Goal: Task Accomplishment & Management: Use online tool/utility

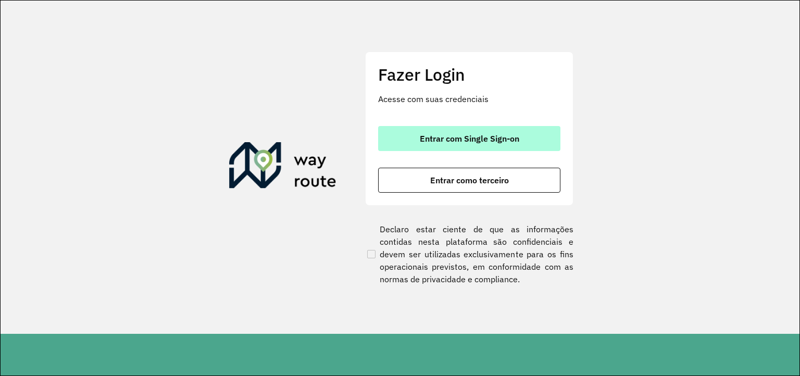
click at [468, 137] on font "Entrar com Single Sign-on" at bounding box center [469, 138] width 99 height 10
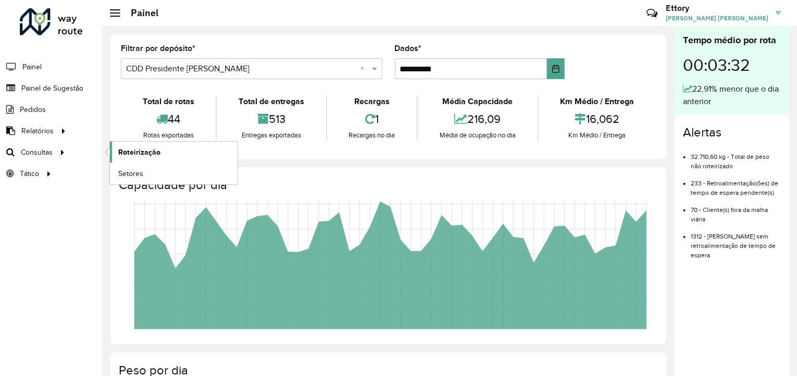
click at [142, 154] on span "Roteirização" at bounding box center [139, 152] width 42 height 11
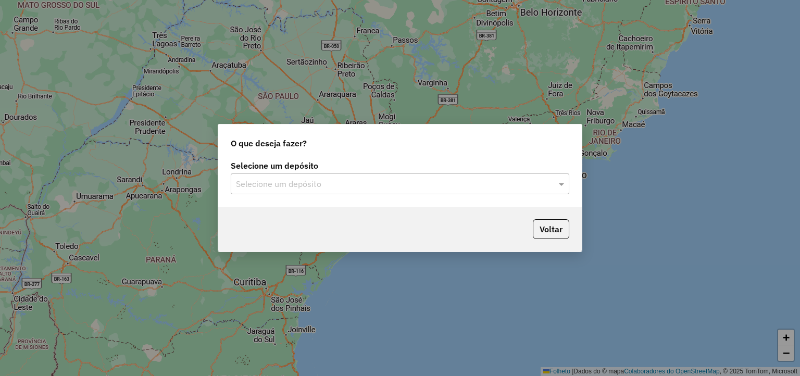
drag, startPoint x: 304, startPoint y: 188, endPoint x: 311, endPoint y: 195, distance: 10.0
click at [305, 188] on input "text" at bounding box center [389, 184] width 307 height 13
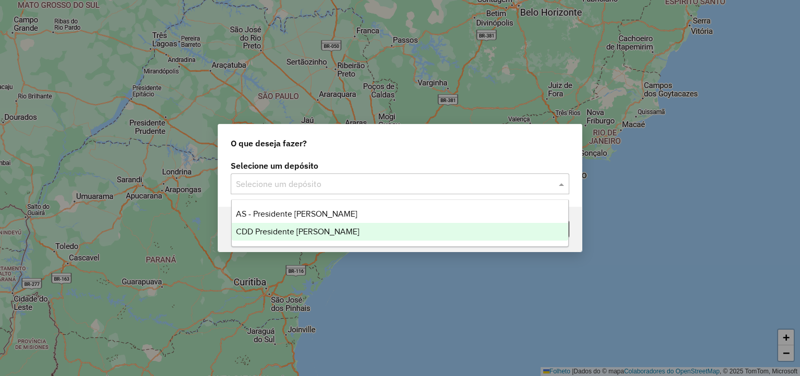
click at [323, 230] on span "CDD Presidente [PERSON_NAME]" at bounding box center [297, 231] width 123 height 9
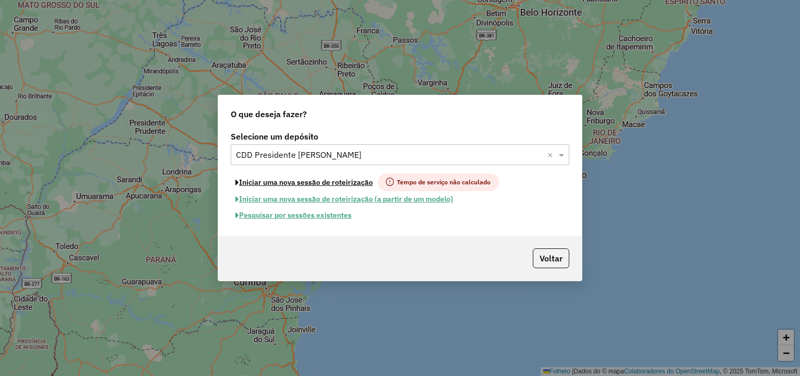
click at [346, 186] on font "Iniciar uma nova sessão de roteirização" at bounding box center [306, 182] width 134 height 9
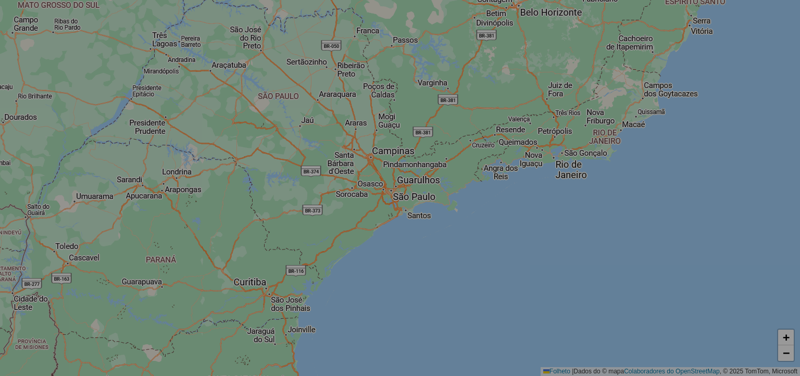
select select "*"
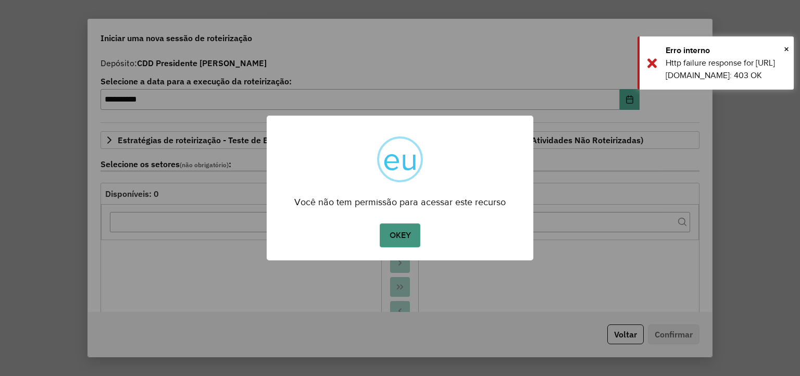
click at [404, 235] on button "OKEY" at bounding box center [400, 235] width 41 height 24
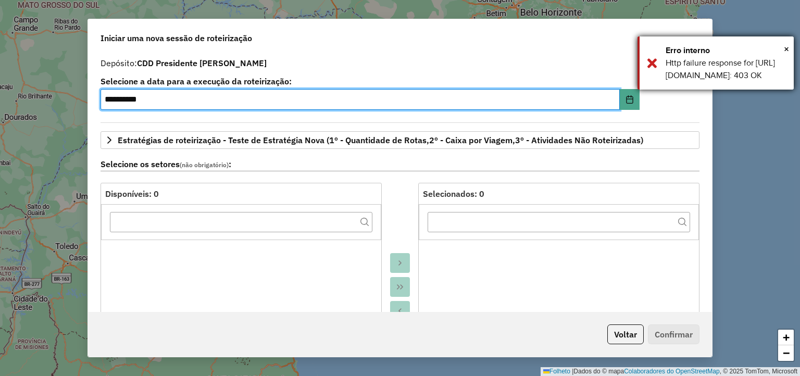
click at [656, 80] on div "× Erro interno Http failure response for https://apim.ambevdevs.com.br/roteiriz…" at bounding box center [716, 62] width 156 height 53
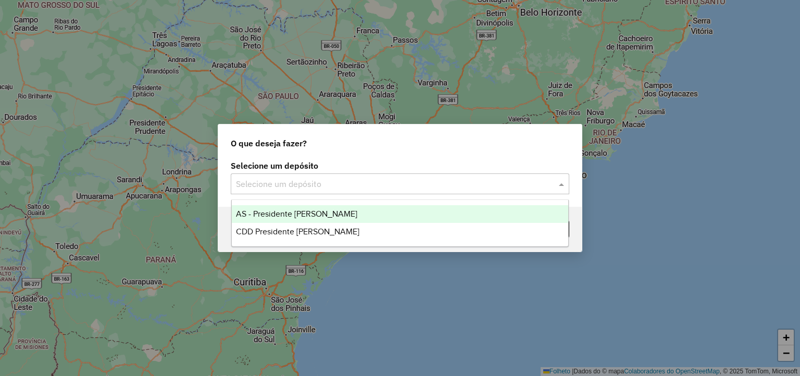
click at [299, 186] on input "text" at bounding box center [389, 184] width 307 height 13
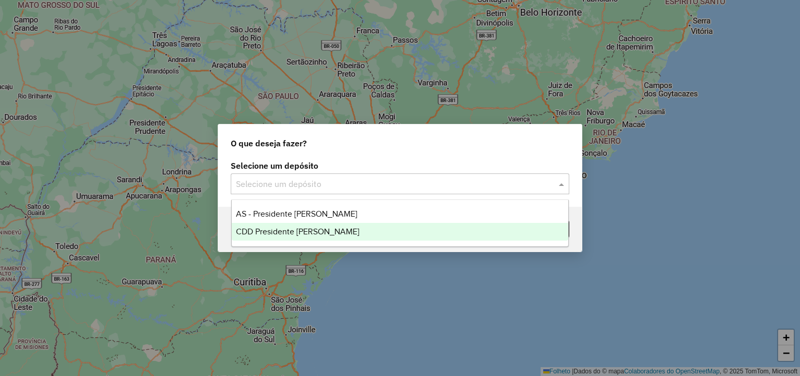
click at [305, 230] on span "CDD Presidente [PERSON_NAME]" at bounding box center [297, 231] width 123 height 9
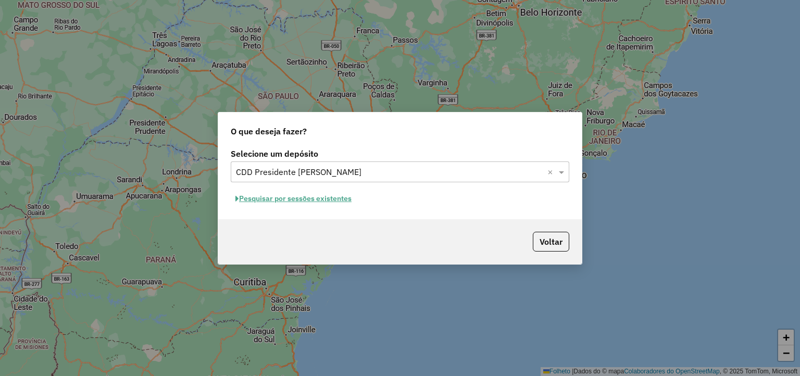
click at [301, 197] on font "Pesquisar por sessões existentes" at bounding box center [295, 198] width 113 height 9
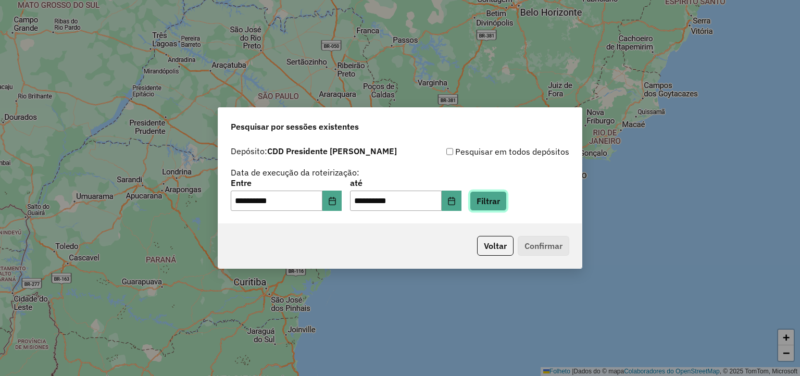
click at [507, 196] on button "Filtrar" at bounding box center [488, 201] width 37 height 20
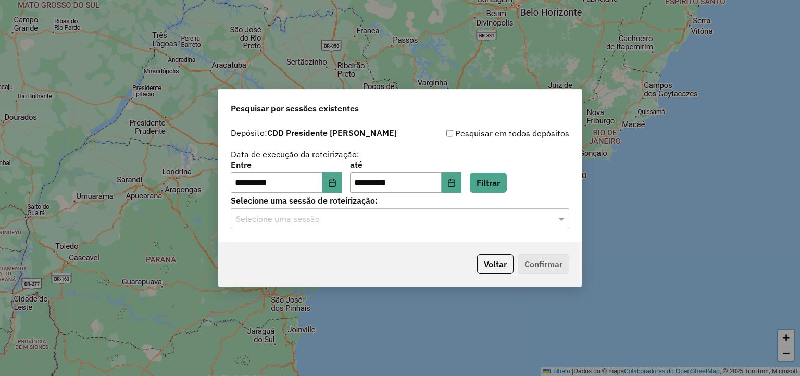
click at [303, 227] on div "Selecione uma sessão" at bounding box center [400, 218] width 339 height 21
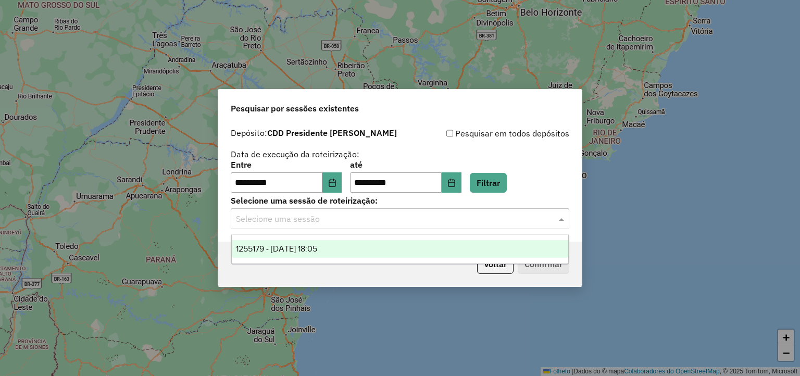
click at [302, 245] on span "1255179 - [DATE] 18:05" at bounding box center [276, 248] width 81 height 9
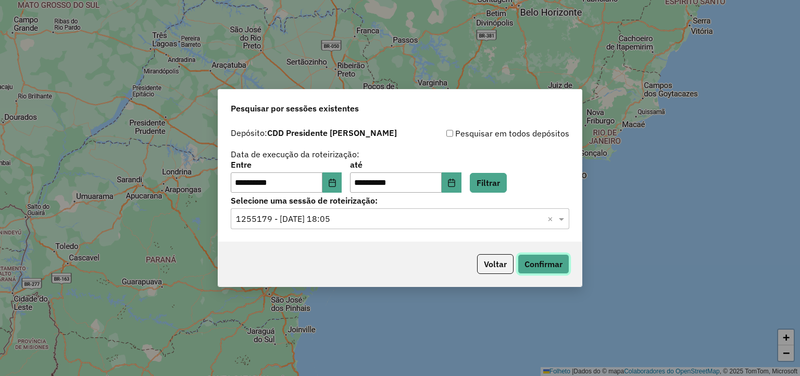
click at [519, 260] on button "Confirmar" at bounding box center [544, 264] width 52 height 20
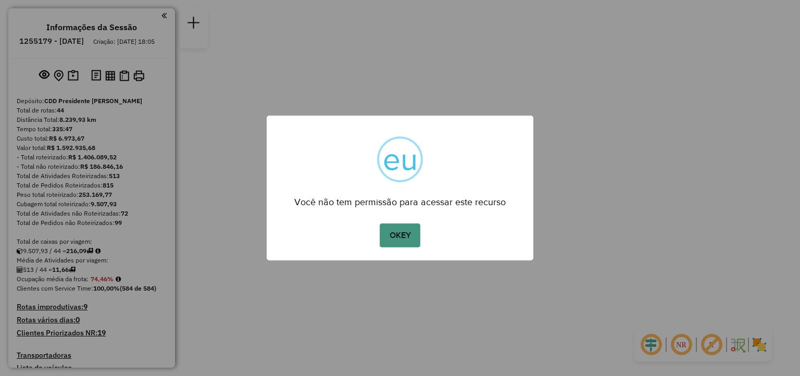
click at [404, 236] on button "OKEY" at bounding box center [400, 235] width 41 height 24
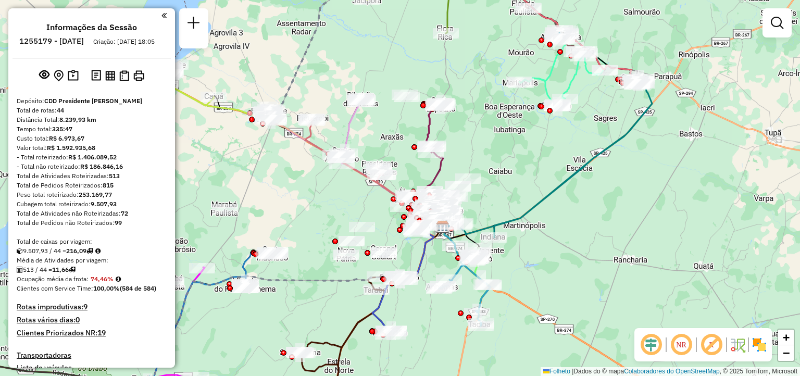
click at [301, 197] on div "Janela de atendimento Grade de atendimento Capacidade Transportadoras Veículos …" at bounding box center [400, 188] width 800 height 376
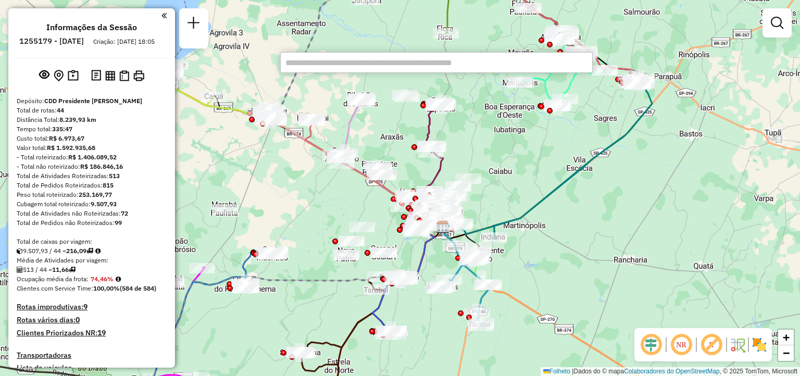
paste input "*****"
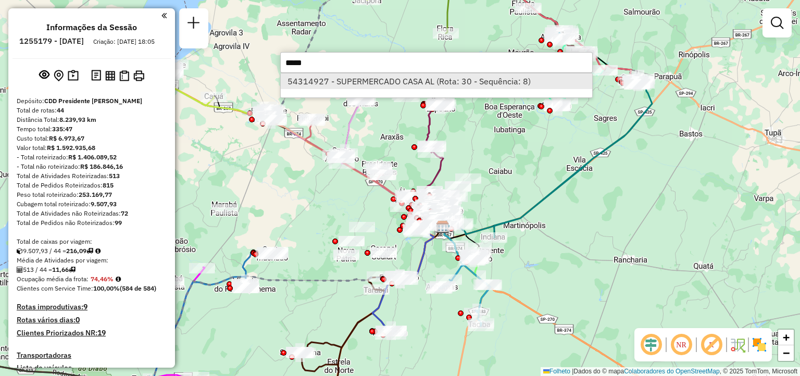
type input "*****"
click at [335, 81] on font "54314927 - SUPERMERCADO CASA AL (Rota: 30 - Sequência: 8)" at bounding box center [409, 81] width 243 height 10
select select "**********"
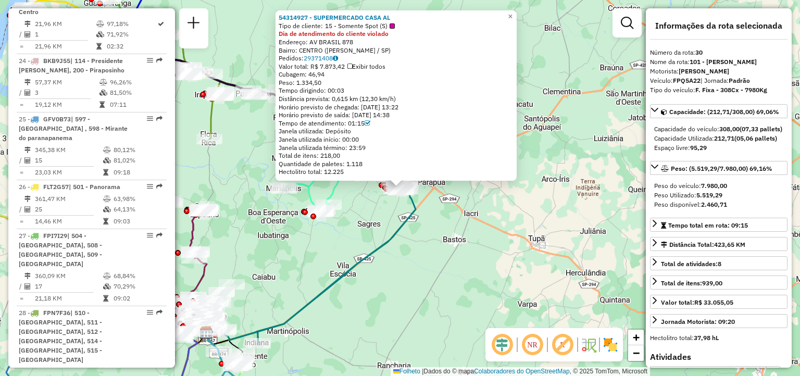
scroll to position [2106, 0]
